Goal: Check status: Check status

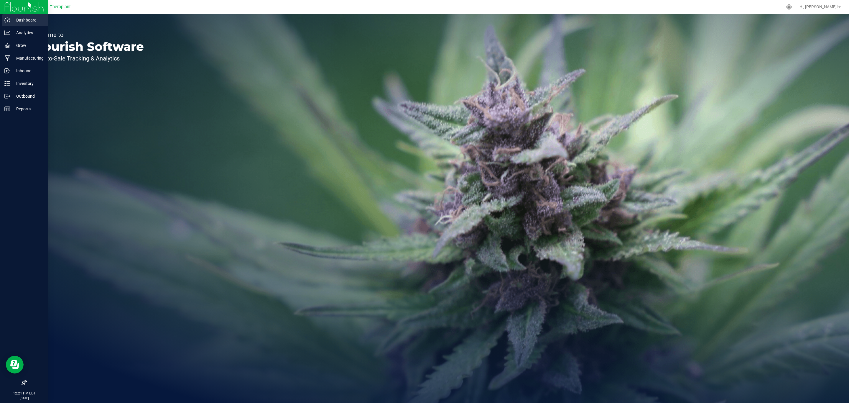
click at [21, 24] on div "Dashboard" at bounding box center [25, 20] width 47 height 12
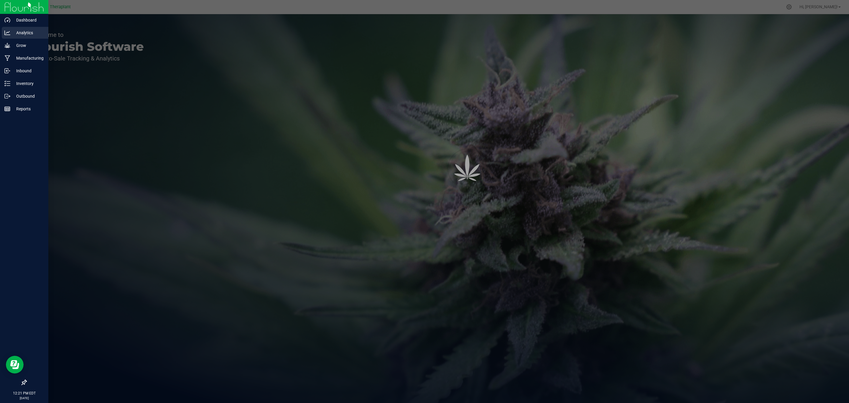
click at [24, 32] on p "Analytics" at bounding box center [27, 32] width 35 height 7
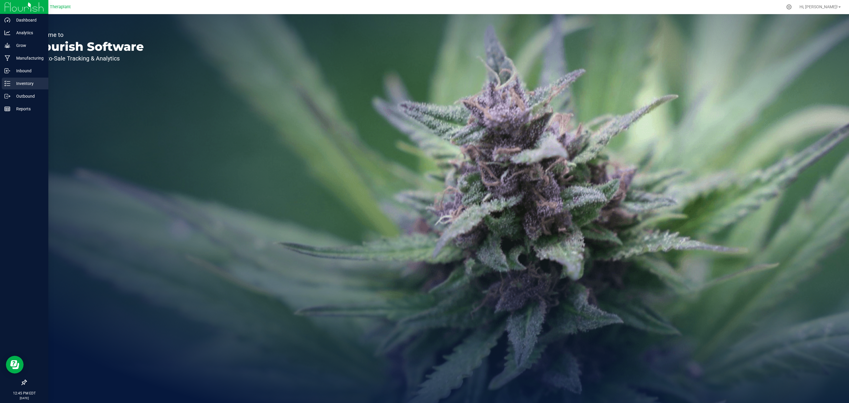
click at [7, 82] on icon at bounding box center [7, 83] width 6 height 6
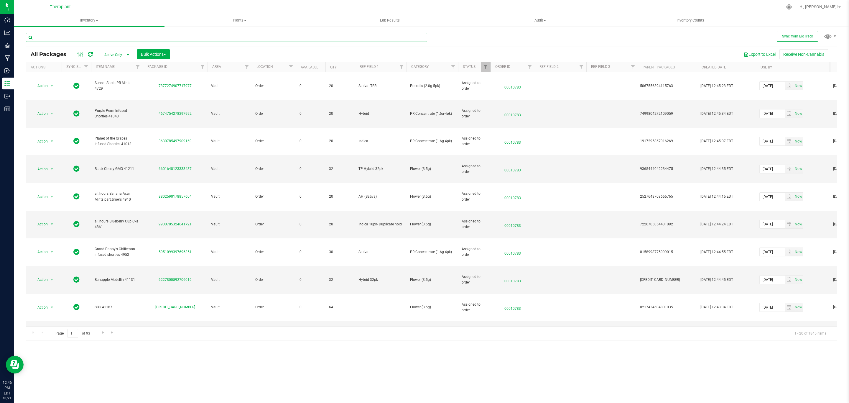
click at [304, 37] on input "text" at bounding box center [226, 37] width 401 height 9
paste input "6055974567107941"
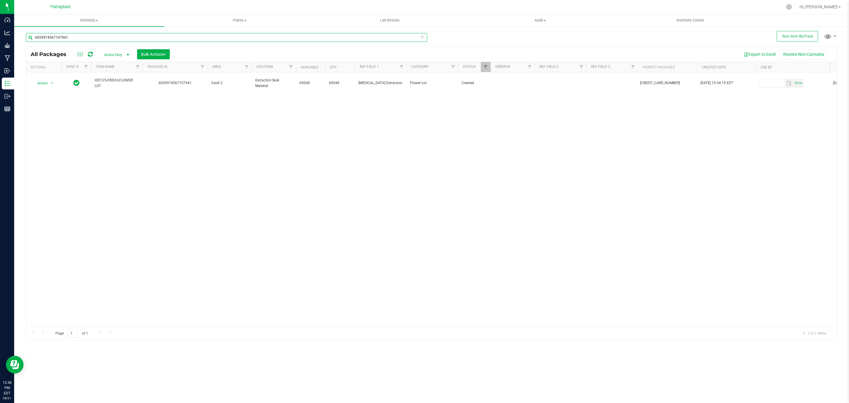
click at [223, 37] on input "6055974567107941" at bounding box center [226, 37] width 401 height 9
paste input "792095188811100"
click at [168, 42] on input "6792095188811100" at bounding box center [226, 37] width 401 height 9
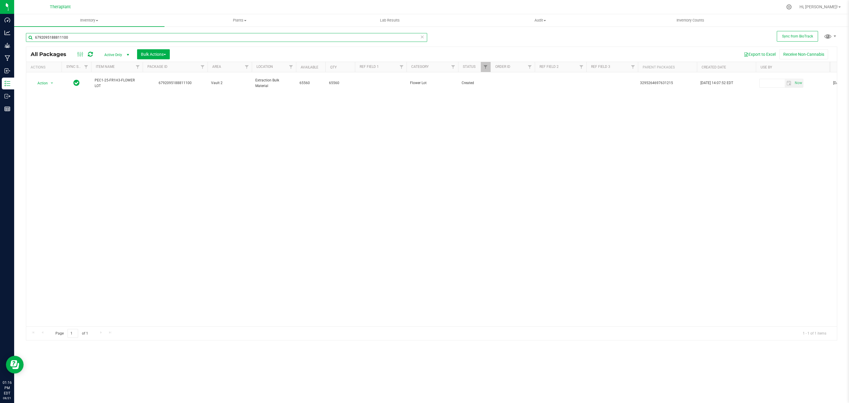
click at [168, 38] on input "6792095188811100" at bounding box center [226, 37] width 401 height 9
paste input "8242051764190784"
type input "8242051764190784"
click at [108, 58] on span "Active Only" at bounding box center [115, 55] width 32 height 8
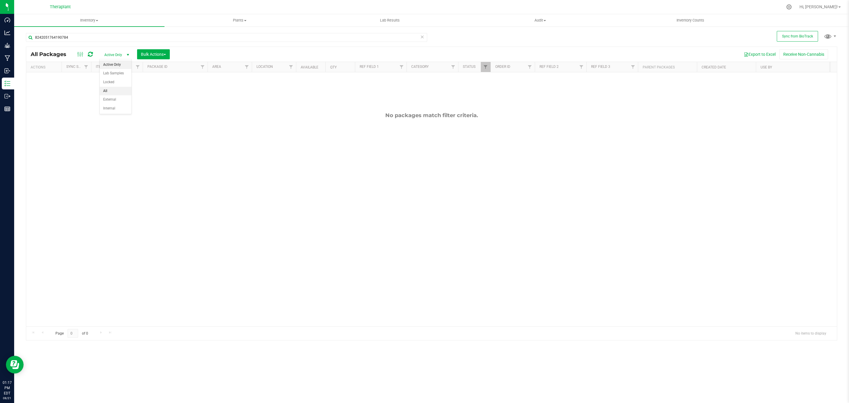
click at [109, 90] on li "All" at bounding box center [116, 91] width 32 height 9
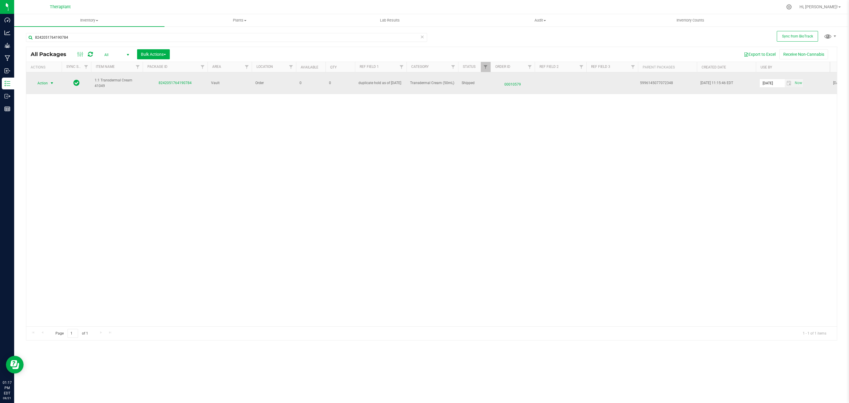
click at [46, 85] on span "Action" at bounding box center [40, 83] width 16 height 8
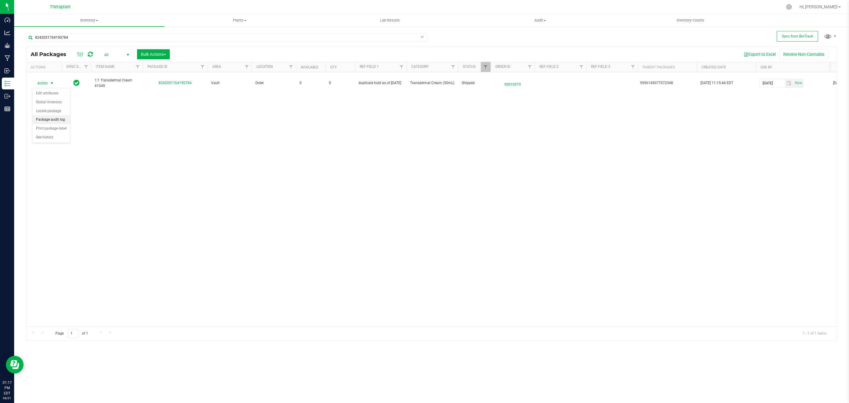
click at [54, 118] on li "Package audit log" at bounding box center [51, 119] width 38 height 9
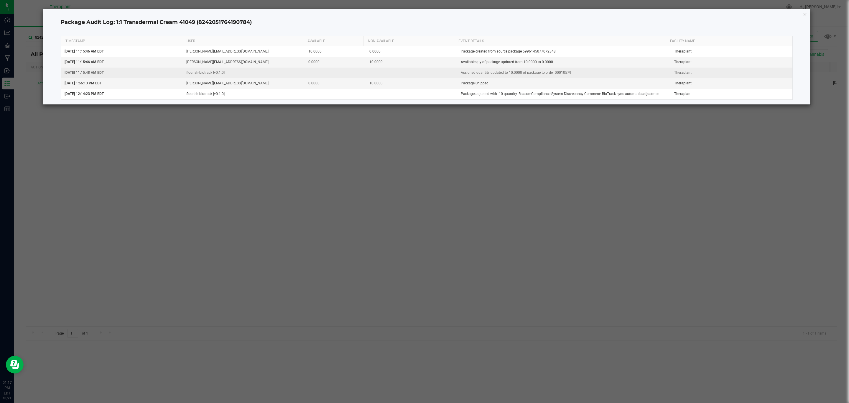
click at [558, 71] on td "Assigned quantity updated to 10.0000 of package to order 00010579" at bounding box center [563, 72] width 213 height 11
click at [558, 73] on td "Assigned quantity updated to 10.0000 of package to order 00010579" at bounding box center [563, 72] width 213 height 11
copy td "00010579"
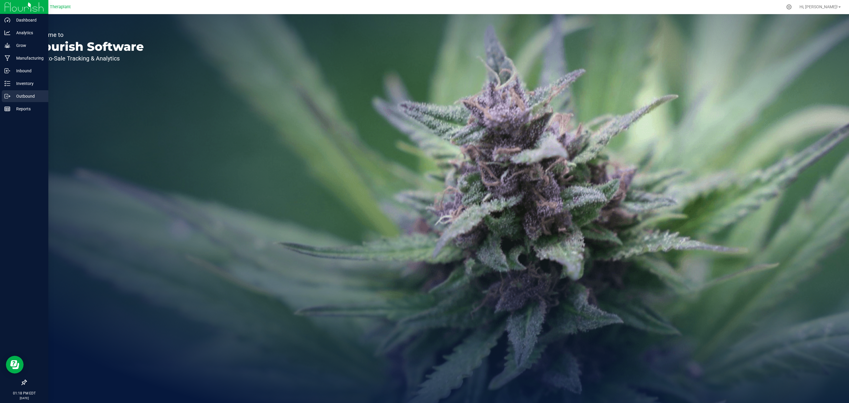
click at [18, 93] on p "Outbound" at bounding box center [27, 96] width 35 height 7
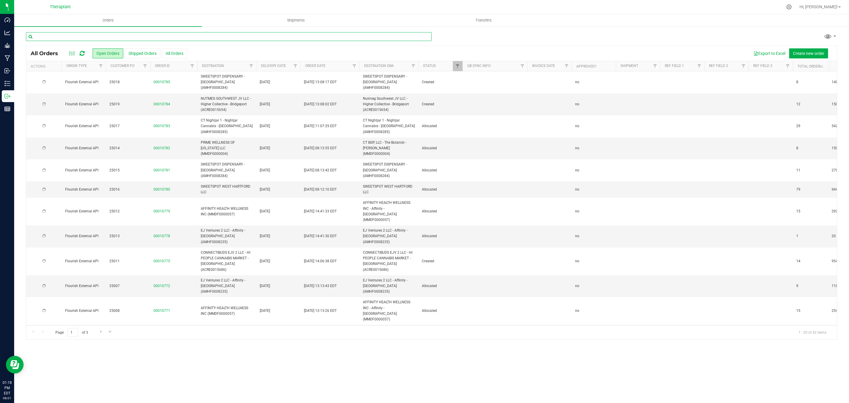
click at [272, 35] on input "text" at bounding box center [228, 36] width 405 height 9
paste input "00010579"
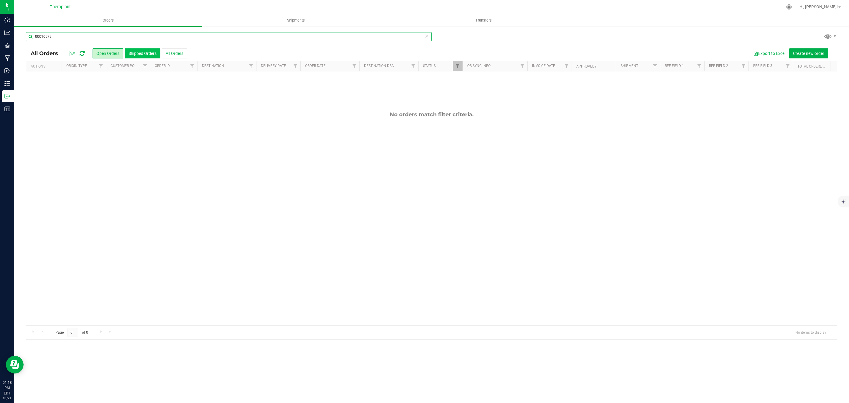
type input "00010579"
click at [141, 56] on button "Shipped Orders" at bounding box center [143, 53] width 36 height 10
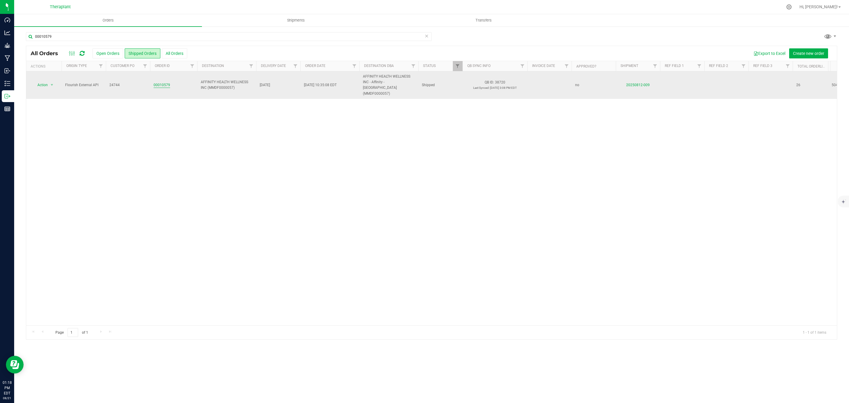
click at [168, 84] on link "00010579" at bounding box center [162, 85] width 17 height 6
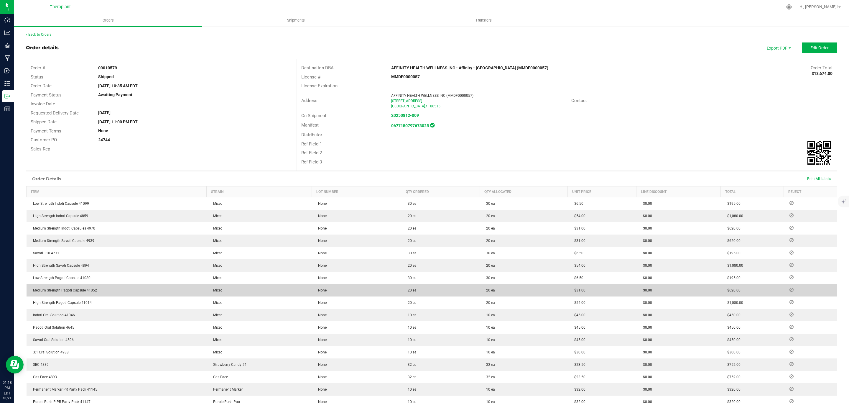
scroll to position [177, 0]
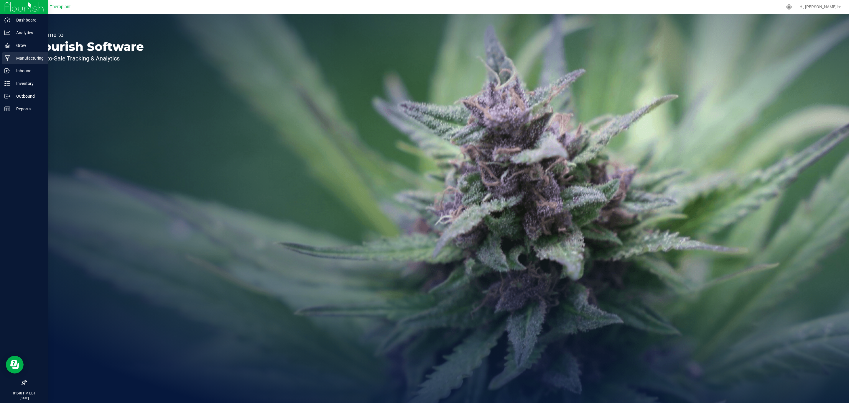
click at [27, 57] on p "Manufacturing" at bounding box center [27, 58] width 35 height 7
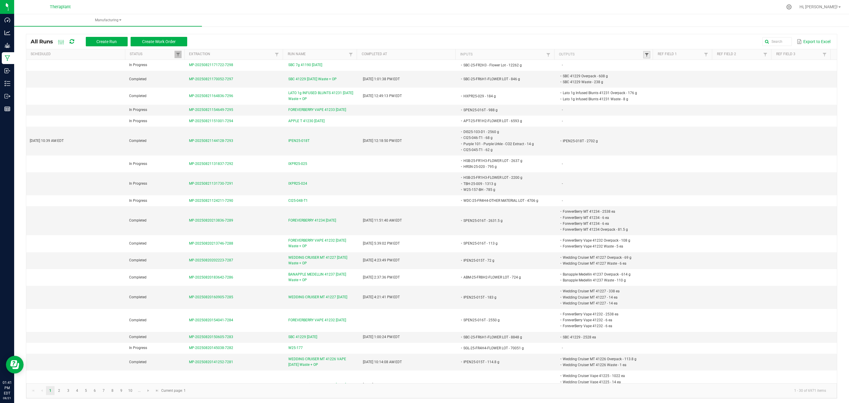
click at [644, 52] on span at bounding box center [646, 54] width 5 height 5
click at [680, 67] on input "text" at bounding box center [671, 66] width 61 height 9
type input "d25-070"
click button "Filter" at bounding box center [687, 82] width 29 height 13
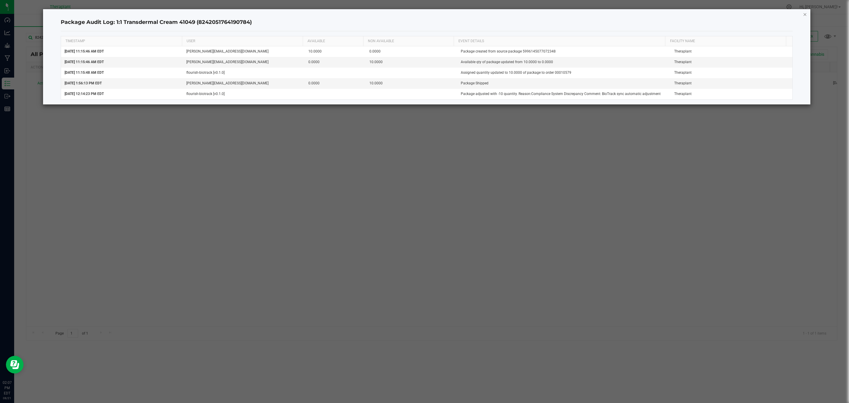
click at [803, 17] on icon "button" at bounding box center [805, 14] width 4 height 7
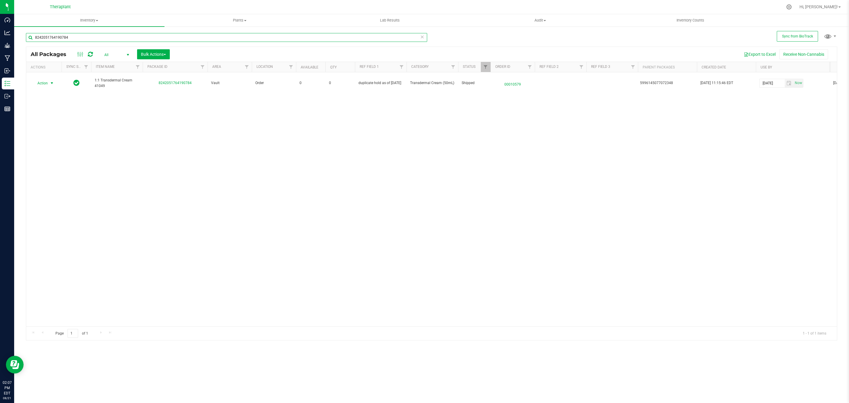
click at [361, 41] on input "8242051764190784" at bounding box center [226, 37] width 401 height 9
paste input "3947002480868736"
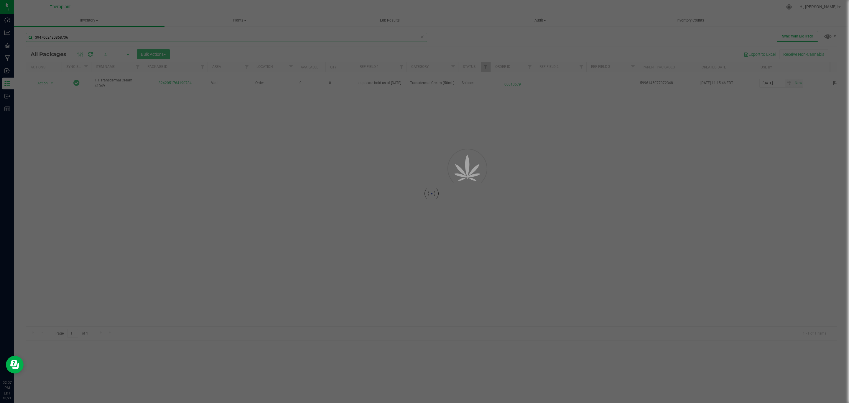
type input "3947002480868736"
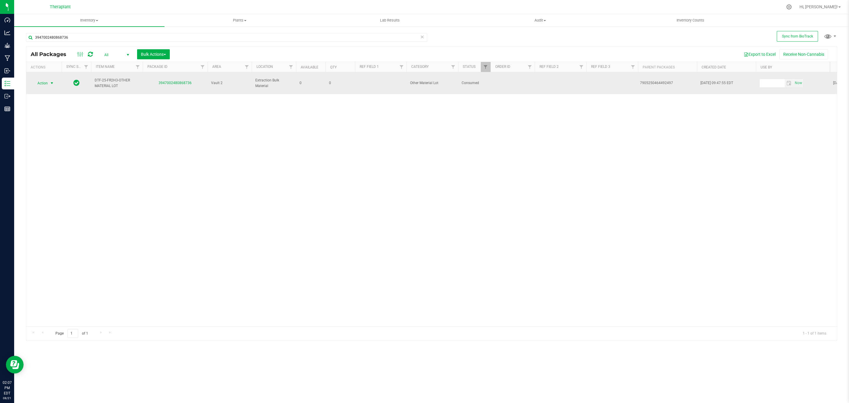
click at [49, 79] on span "select" at bounding box center [51, 83] width 7 height 8
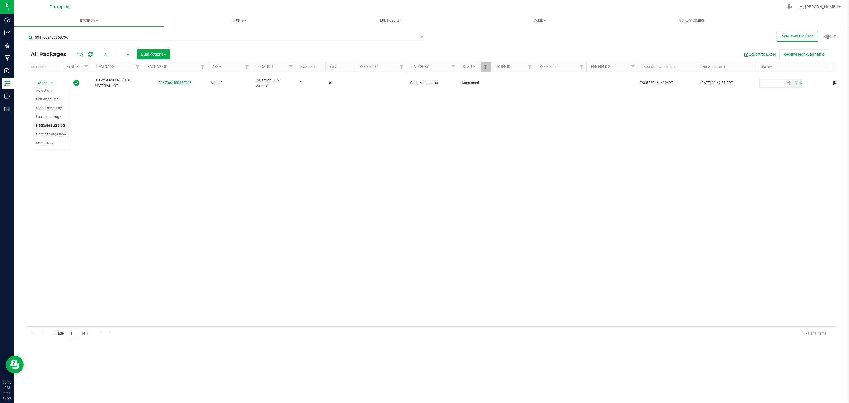
click at [54, 125] on li "Package audit log" at bounding box center [51, 125] width 38 height 9
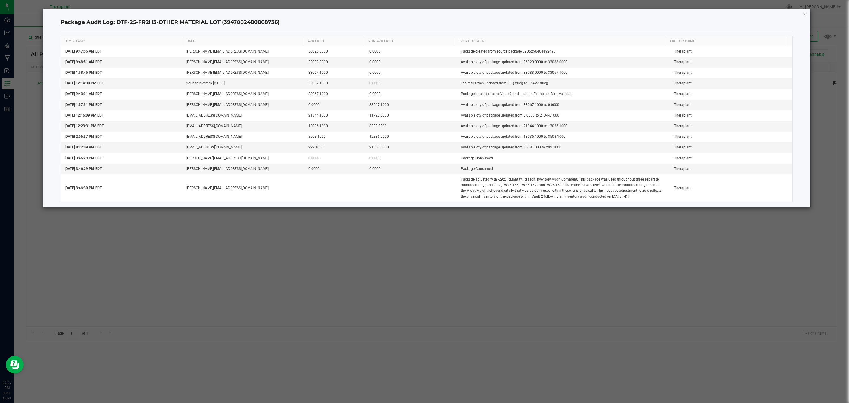
click at [805, 14] on icon "button" at bounding box center [805, 14] width 4 height 7
